Goal: Ask a question

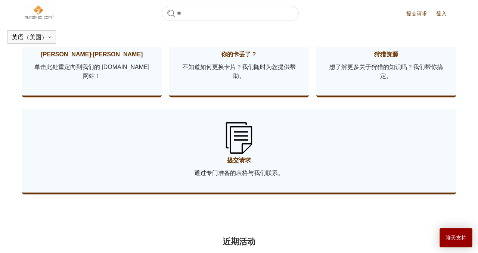
scroll to position [437, 0]
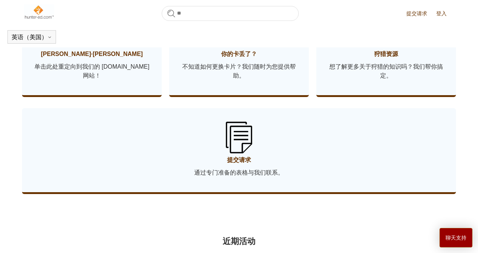
click at [239, 173] on font "通过专门准备的表格与我们联系。" at bounding box center [239, 172] width 90 height 6
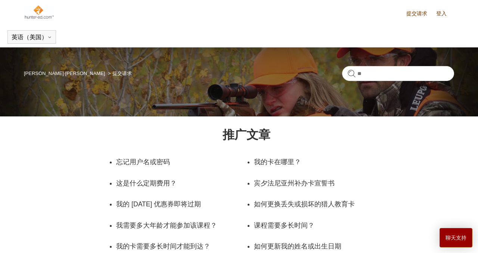
click at [40, 11] on img at bounding box center [39, 11] width 30 height 15
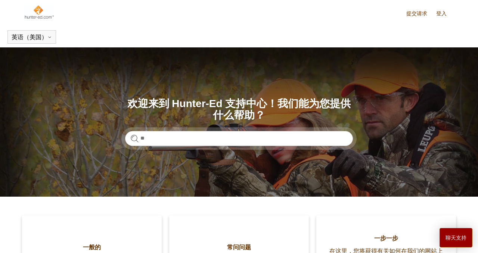
click at [437, 15] on font "登入" at bounding box center [441, 13] width 10 height 6
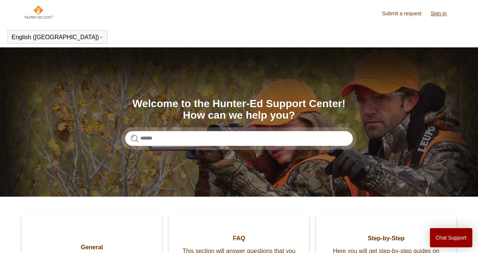
click at [41, 14] on img at bounding box center [39, 11] width 30 height 15
click at [407, 14] on link "Submit a request" at bounding box center [405, 14] width 47 height 8
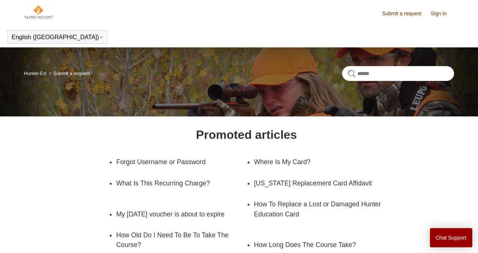
click at [442, 11] on link "Sign in" at bounding box center [442, 14] width 24 height 8
